Goal: Information Seeking & Learning: Learn about a topic

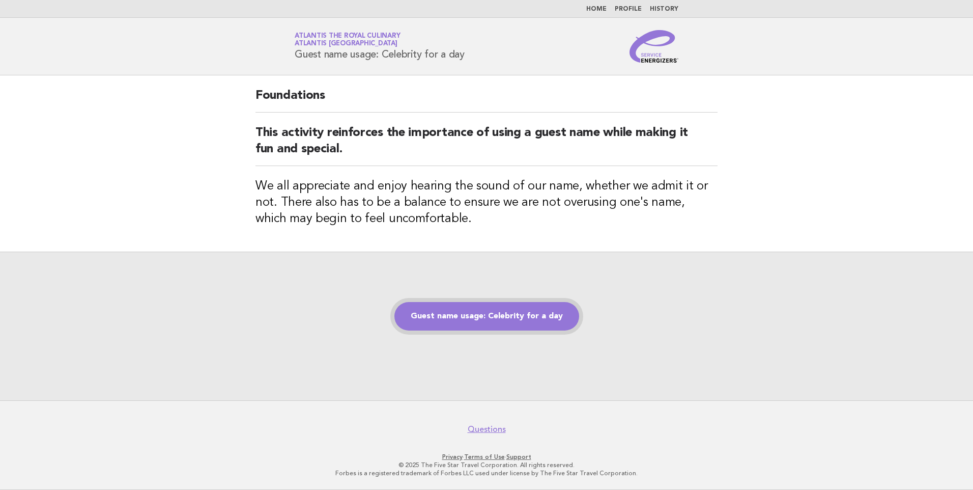
drag, startPoint x: 459, startPoint y: 327, endPoint x: 455, endPoint y: 322, distance: 6.5
click at [459, 326] on link "Guest name usage: Celebrity for a day" at bounding box center [487, 316] width 185 height 29
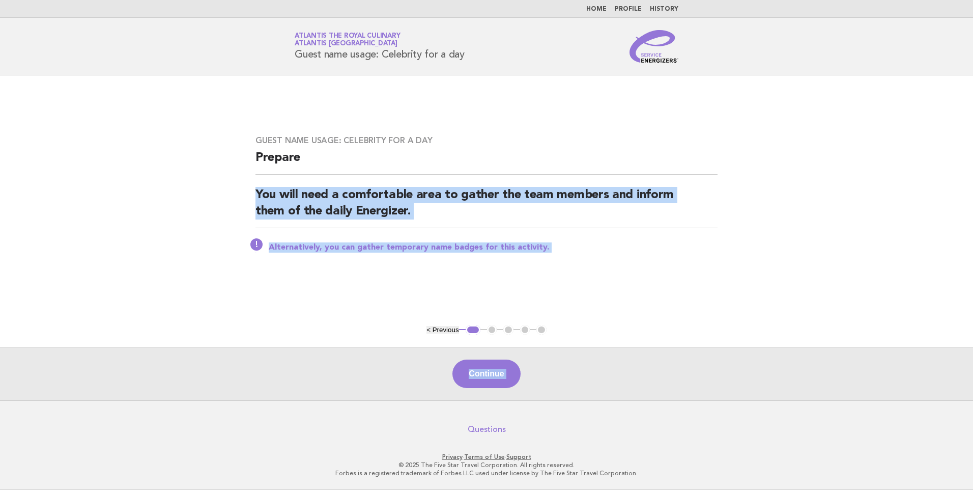
drag, startPoint x: 460, startPoint y: 415, endPoint x: 471, endPoint y: 431, distance: 19.4
click at [471, 431] on body "Home Profile History Service Energizers Atlantis the Royal Culinary Atlantis [G…" at bounding box center [486, 245] width 973 height 490
drag, startPoint x: 471, startPoint y: 431, endPoint x: 471, endPoint y: 379, distance: 51.4
click at [471, 379] on button "Continue" at bounding box center [487, 373] width 68 height 29
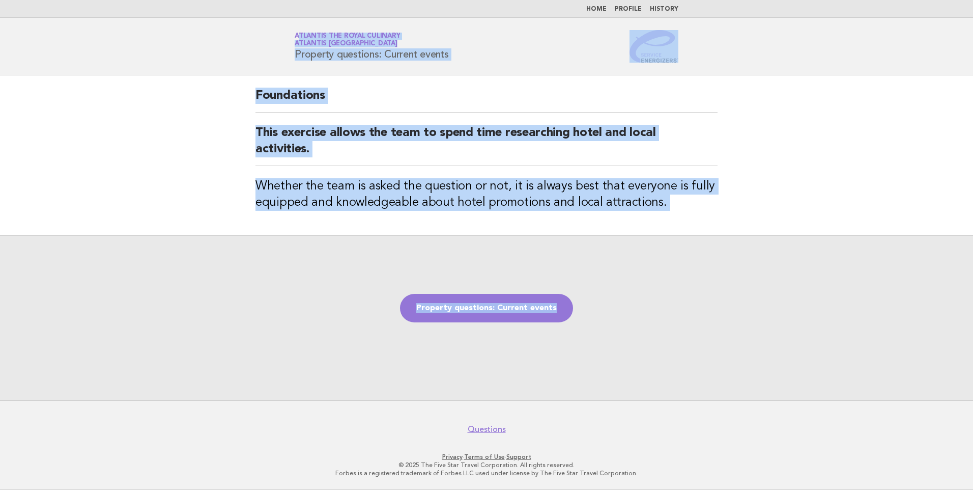
drag, startPoint x: 300, startPoint y: 30, endPoint x: 781, endPoint y: 197, distance: 508.6
click at [781, 197] on body "Home Profile History Service Energizers Atlantis the Royal Culinary Atlantis Du…" at bounding box center [486, 245] width 973 height 490
click at [678, 157] on h2 "This exercise allows the team to spend time researching hotel and local activit…" at bounding box center [487, 145] width 462 height 41
